Goal: Transaction & Acquisition: Purchase product/service

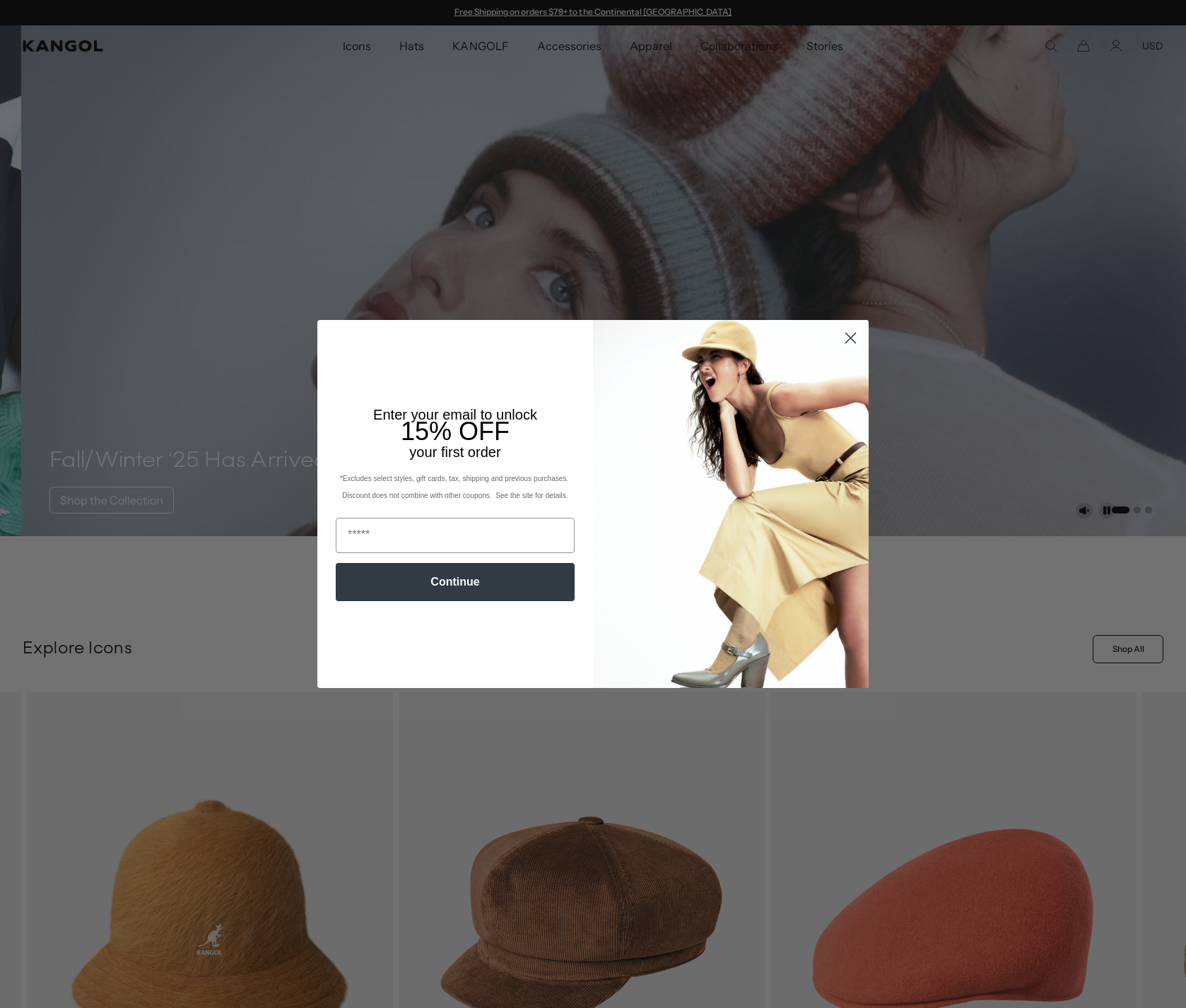
click at [845, 341] on circle "Close dialog" at bounding box center [850, 338] width 23 height 23
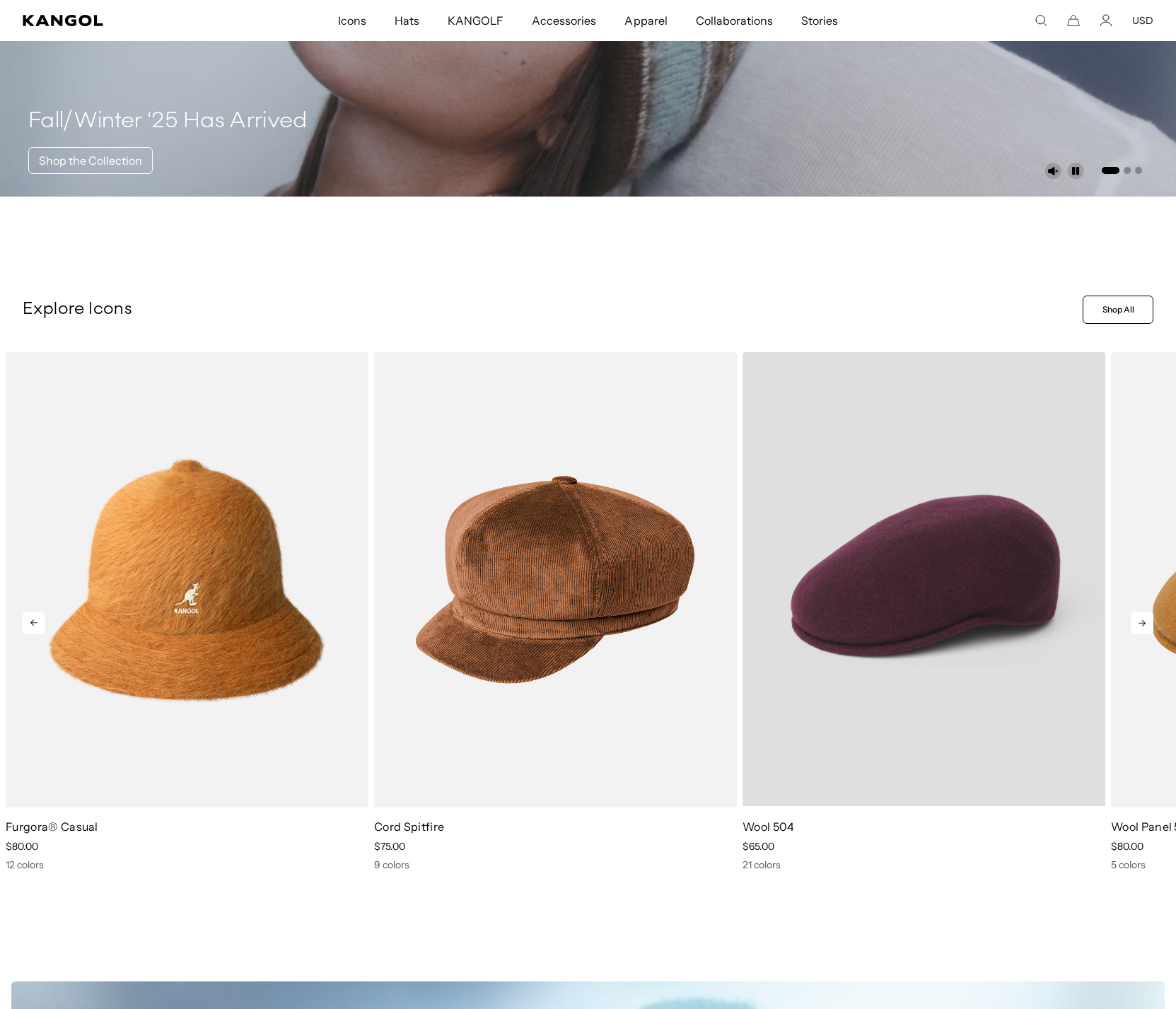
click at [881, 621] on video "Wool 504" at bounding box center [923, 580] width 363 height 455
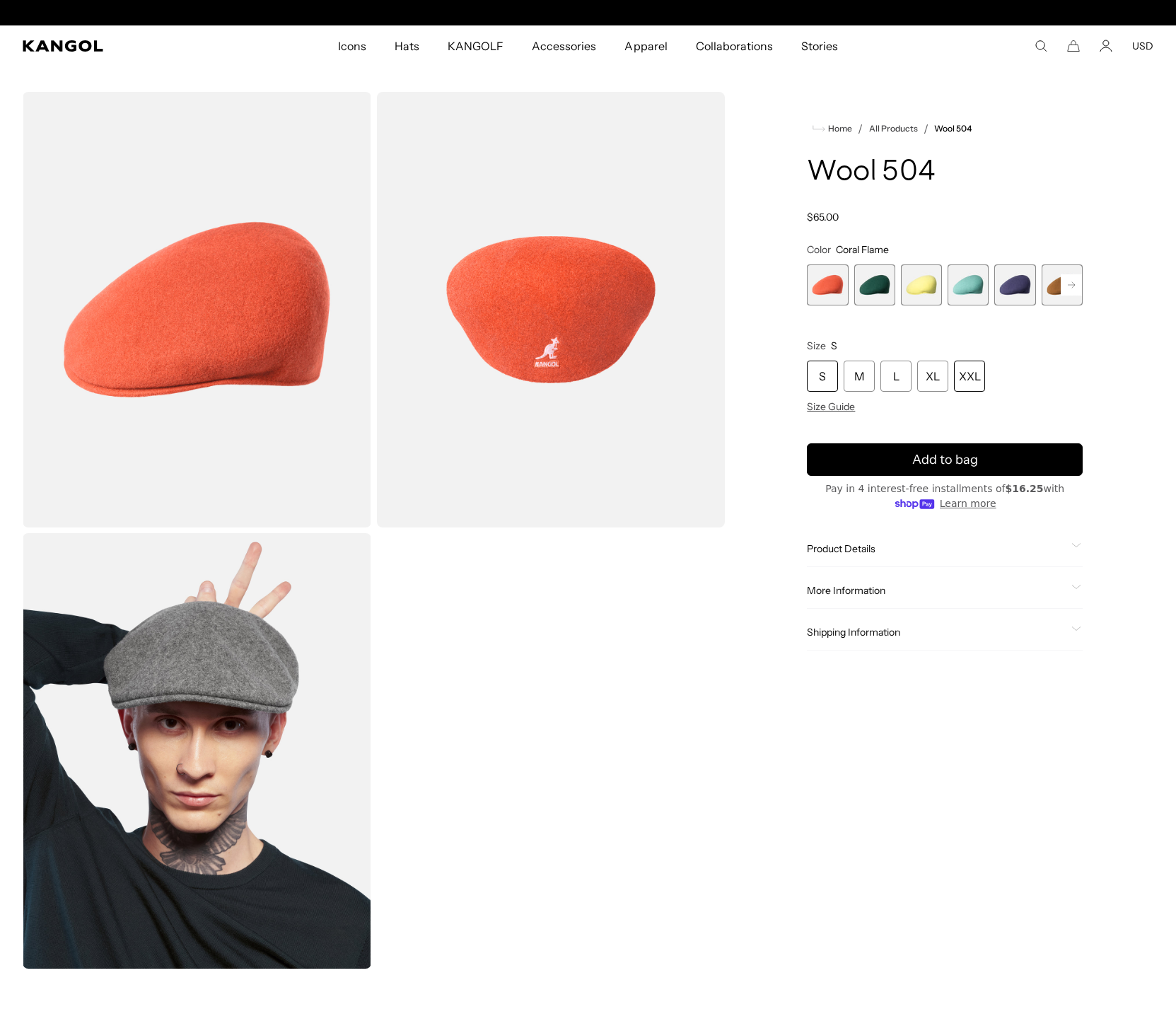
scroll to position [0, 292]
click at [961, 369] on div "XXL" at bounding box center [970, 376] width 31 height 31
